Goal: Information Seeking & Learning: Learn about a topic

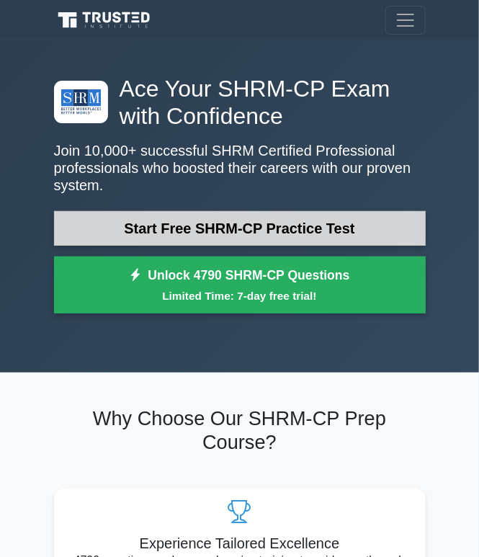
click at [262, 215] on link "Start Free SHRM-CP Practice Test" at bounding box center [240, 228] width 372 height 35
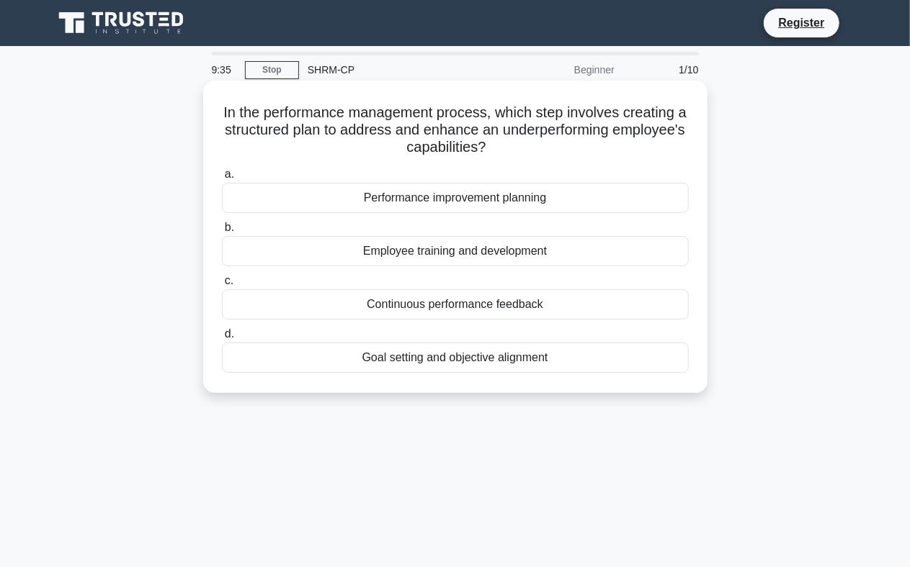
click at [274, 199] on div "Performance improvement planning" at bounding box center [455, 198] width 467 height 30
click at [222, 179] on input "a. Performance improvement planning" at bounding box center [222, 174] width 0 height 9
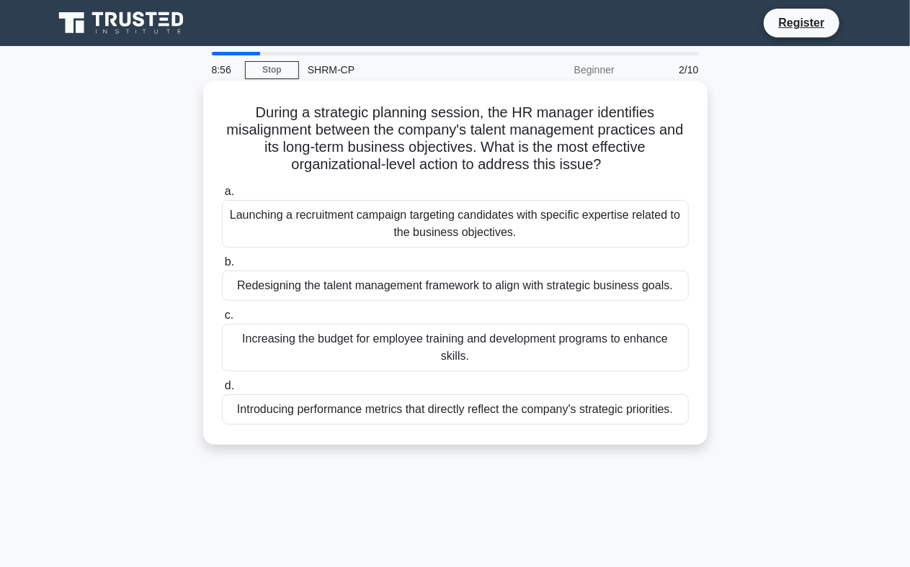
click at [269, 281] on div "Redesigning the talent management framework to align with strategic business go…" at bounding box center [455, 286] width 467 height 30
click at [222, 267] on input "b. Redesigning the talent management framework to align with strategic business…" at bounding box center [222, 262] width 0 height 9
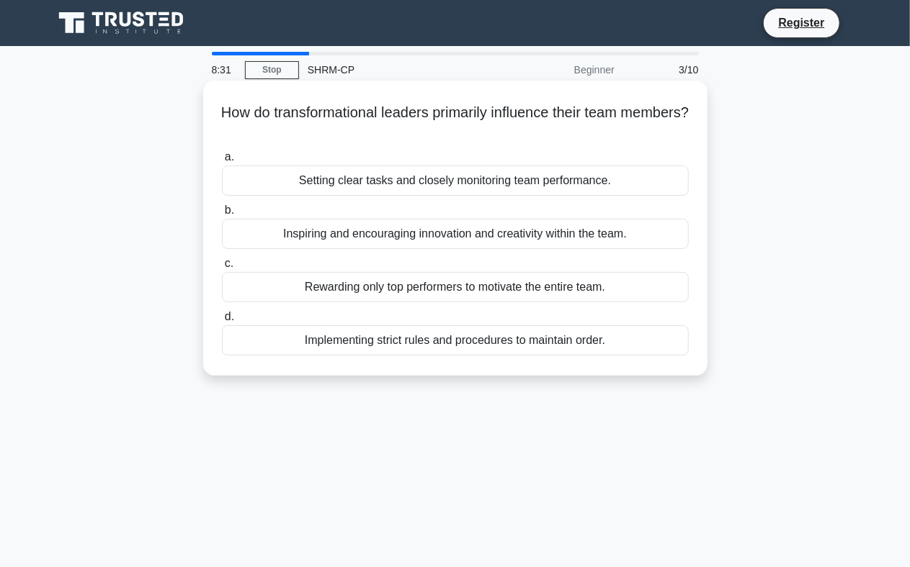
click at [380, 234] on div "Inspiring and encouraging innovation and creativity within the team." at bounding box center [455, 234] width 467 height 30
click at [222, 215] on input "b. Inspiring and encouraging innovation and creativity within the team." at bounding box center [222, 210] width 0 height 9
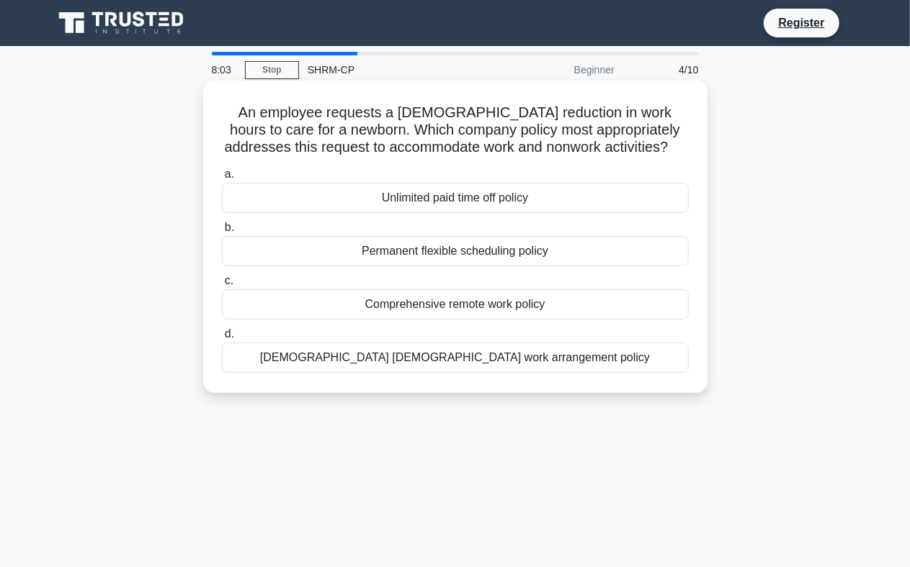
click at [485, 356] on div "[DEMOGRAPHIC_DATA] [DEMOGRAPHIC_DATA] work arrangement policy" at bounding box center [455, 358] width 467 height 30
click at [222, 339] on input "d. [DEMOGRAPHIC_DATA] [DEMOGRAPHIC_DATA] work arrangement policy" at bounding box center [222, 334] width 0 height 9
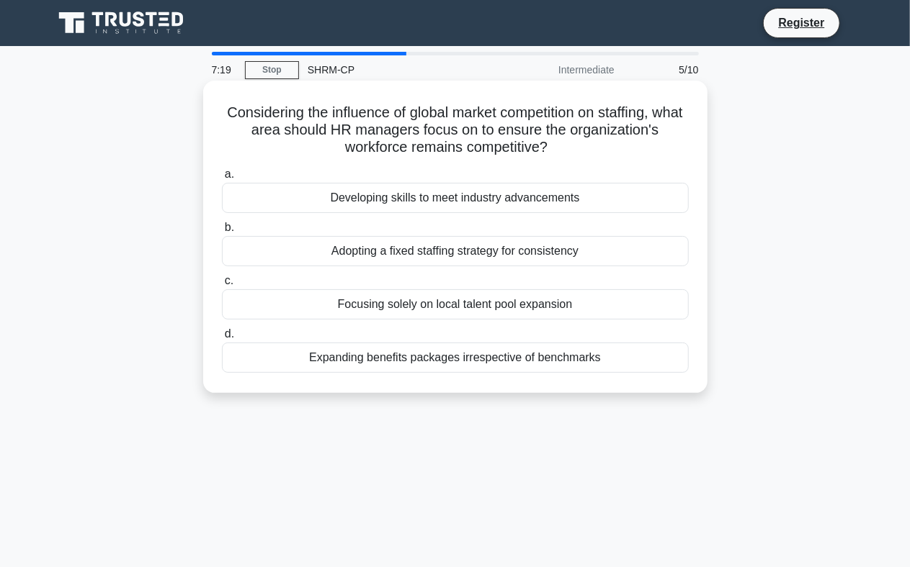
click at [485, 360] on div "Expanding benefits packages irrespective of benchmarks" at bounding box center [455, 358] width 467 height 30
click at [222, 339] on input "d. Expanding benefits packages irrespective of benchmarks" at bounding box center [222, 334] width 0 height 9
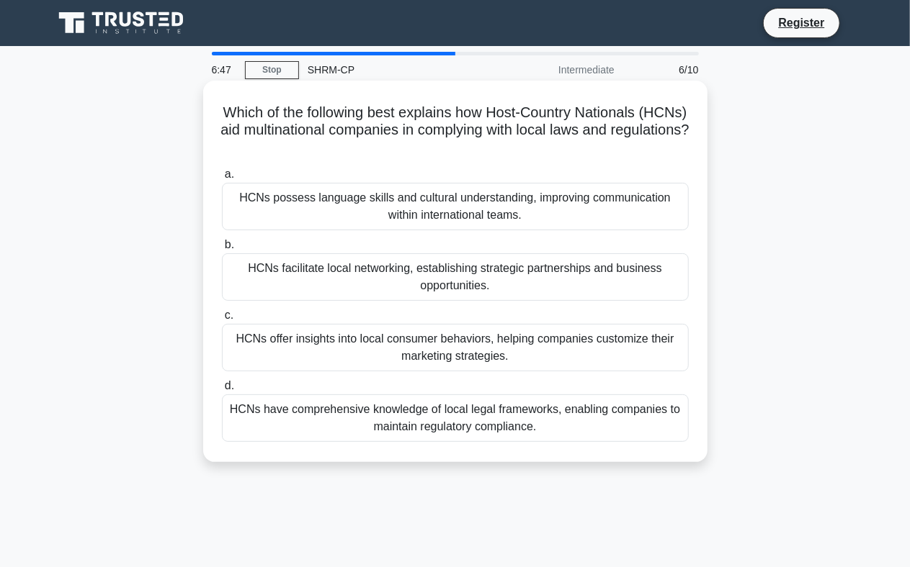
click at [485, 429] on div "HCNs have comprehensive knowledge of local legal frameworks, enabling companies…" at bounding box center [455, 419] width 467 height 48
click at [222, 391] on input "d. HCNs have comprehensive knowledge of local legal frameworks, enabling compan…" at bounding box center [222, 386] width 0 height 9
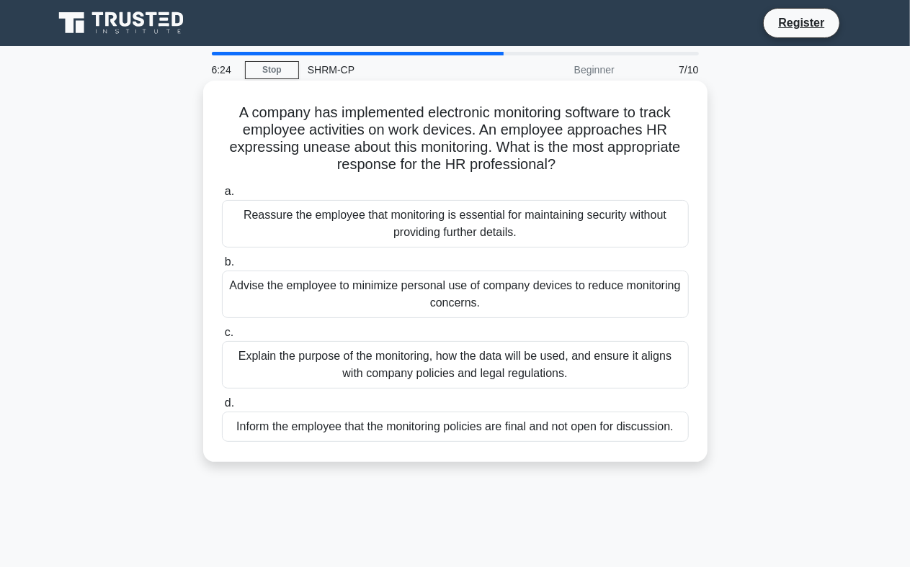
click at [485, 362] on div "Explain the purpose of the monitoring, how the data will be used, and ensure it…" at bounding box center [455, 365] width 467 height 48
click at [222, 338] on input "c. Explain the purpose of the monitoring, how the data will be used, and ensure…" at bounding box center [222, 332] width 0 height 9
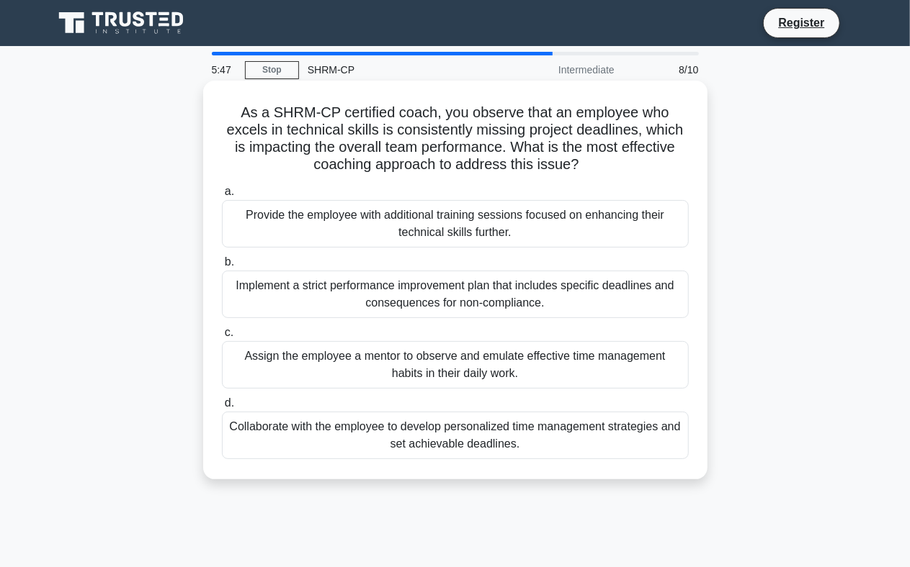
click at [485, 435] on div "Collaborate with the employee to develop personalized time management strategie…" at bounding box center [455, 436] width 467 height 48
click at [222, 408] on input "d. Collaborate with the employee to develop personalized time management strate…" at bounding box center [222, 403] width 0 height 9
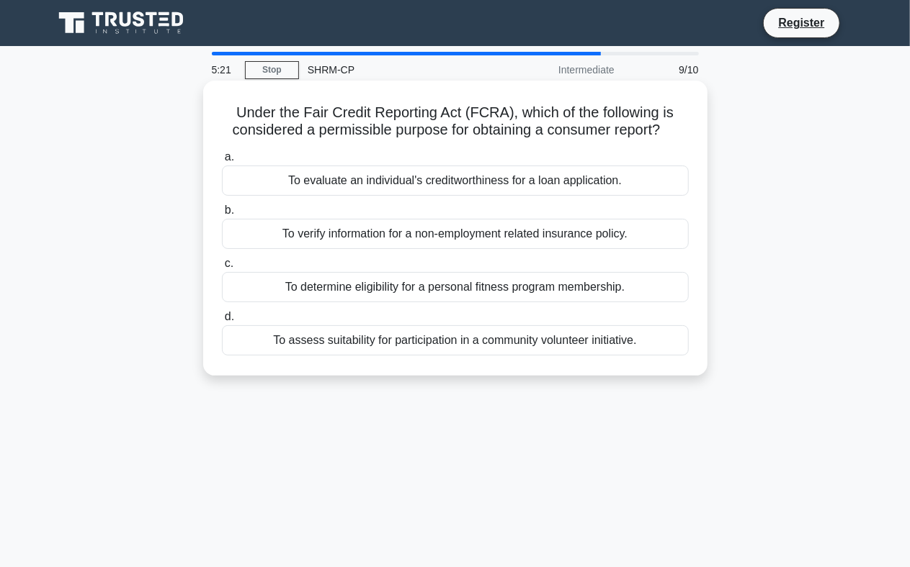
click at [485, 176] on div "To evaluate an individual's creditworthiness for a loan application." at bounding box center [455, 181] width 467 height 30
click at [222, 162] on input "a. To evaluate an individual's creditworthiness for a loan application." at bounding box center [222, 157] width 0 height 9
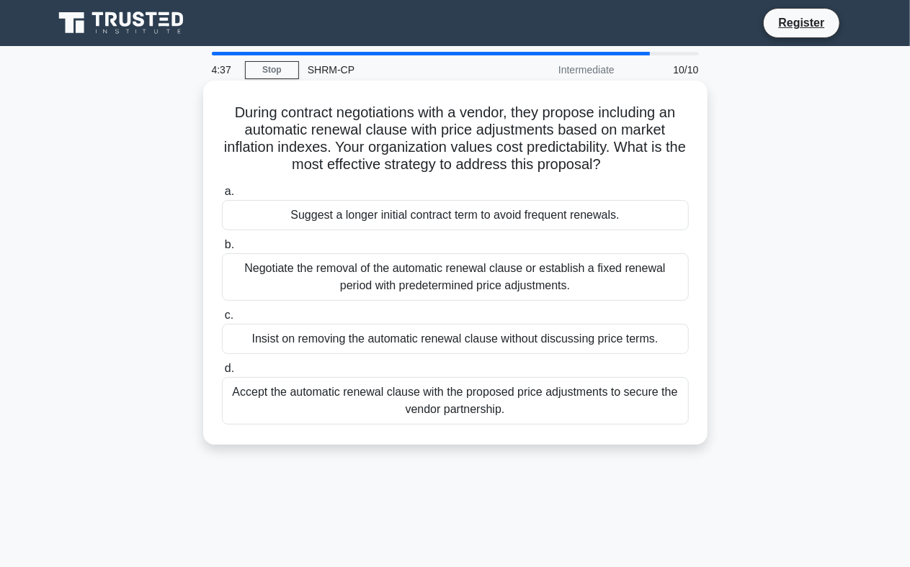
click at [485, 285] on div "Negotiate the removal of the automatic renewal clause or establish a fixed rene…" at bounding box center [455, 277] width 467 height 48
click at [222, 250] on input "b. Negotiate the removal of the automatic renewal clause or establish a fixed r…" at bounding box center [222, 245] width 0 height 9
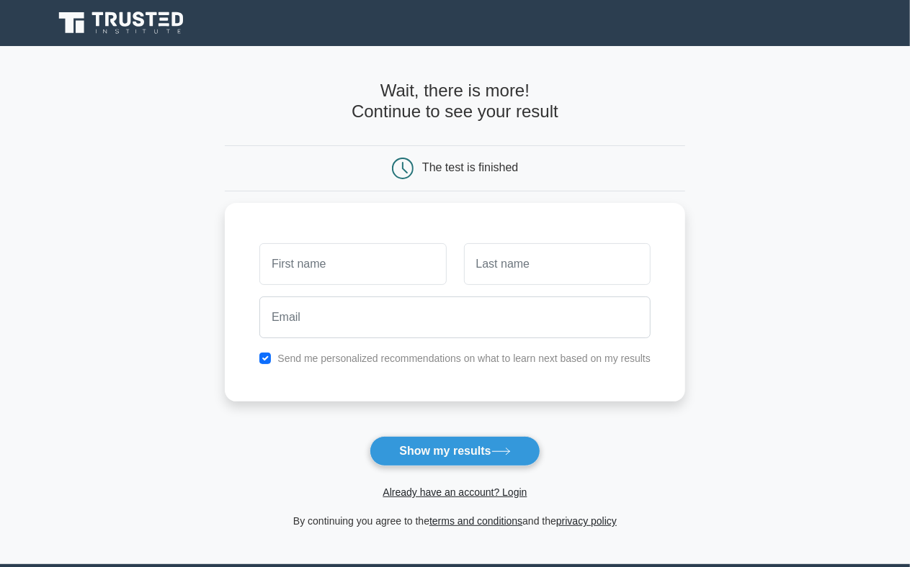
click at [143, 67] on main "Wait, there is more! Continue to see your result The test is finished and the" at bounding box center [455, 305] width 910 height 518
